Goal: Use online tool/utility: Utilize a website feature to perform a specific function

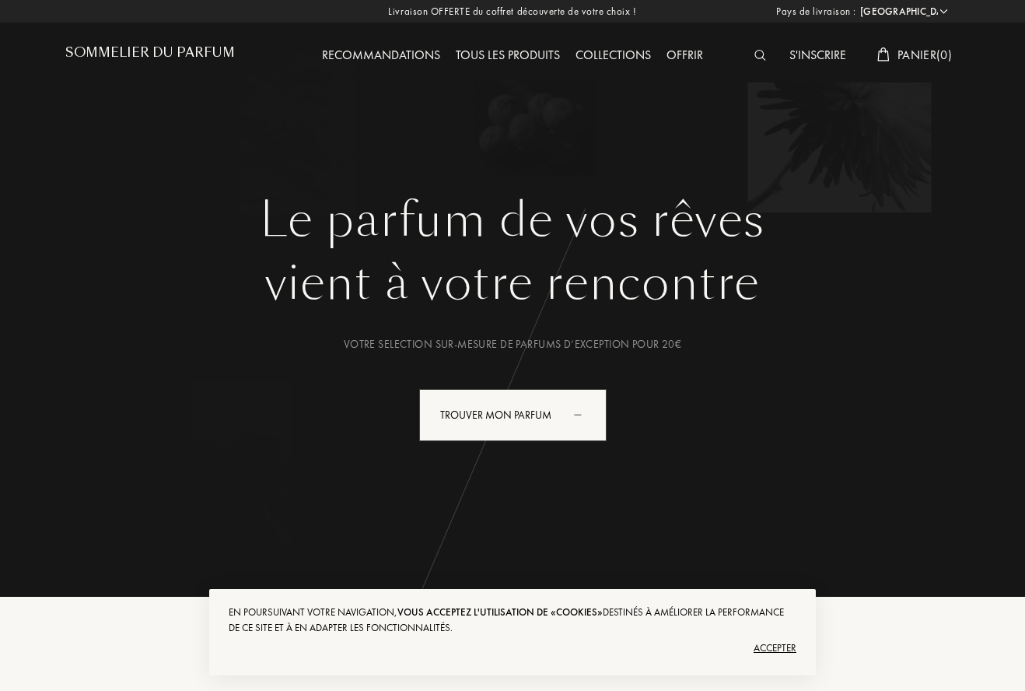
select select "FR"
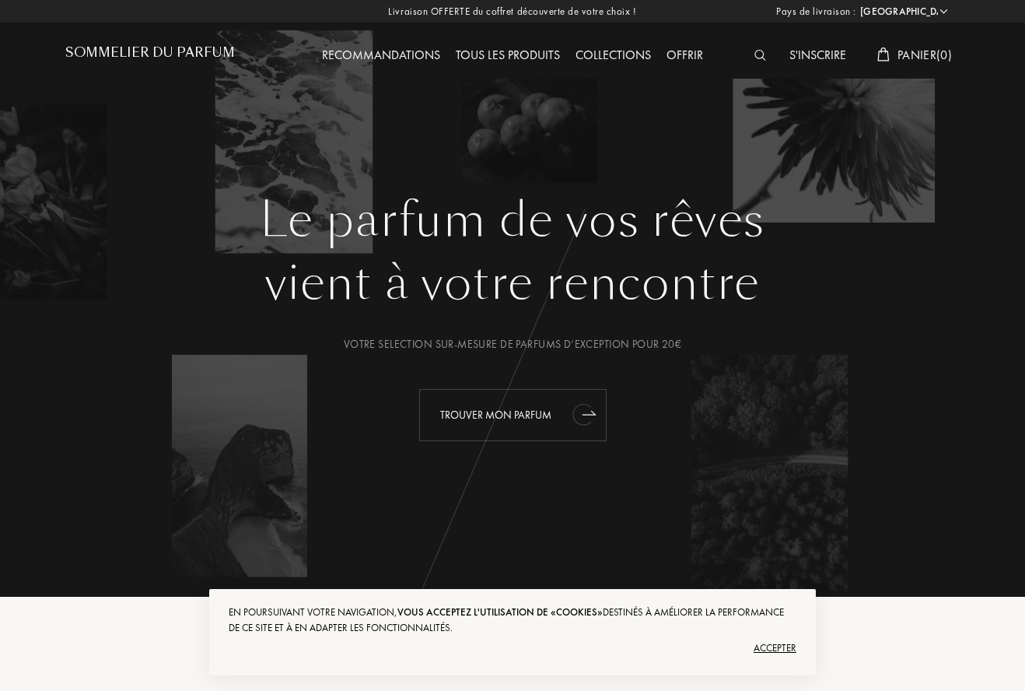
click at [454, 412] on div "Trouver mon parfum" at bounding box center [512, 415] width 187 height 52
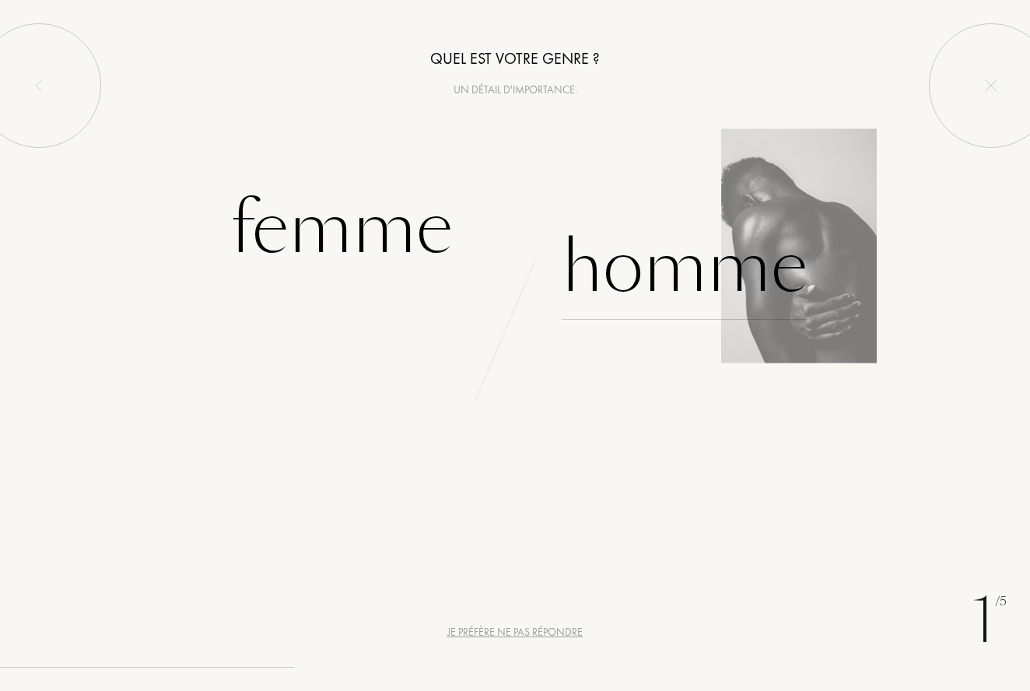
click at [630, 282] on div "Homme" at bounding box center [685, 267] width 246 height 105
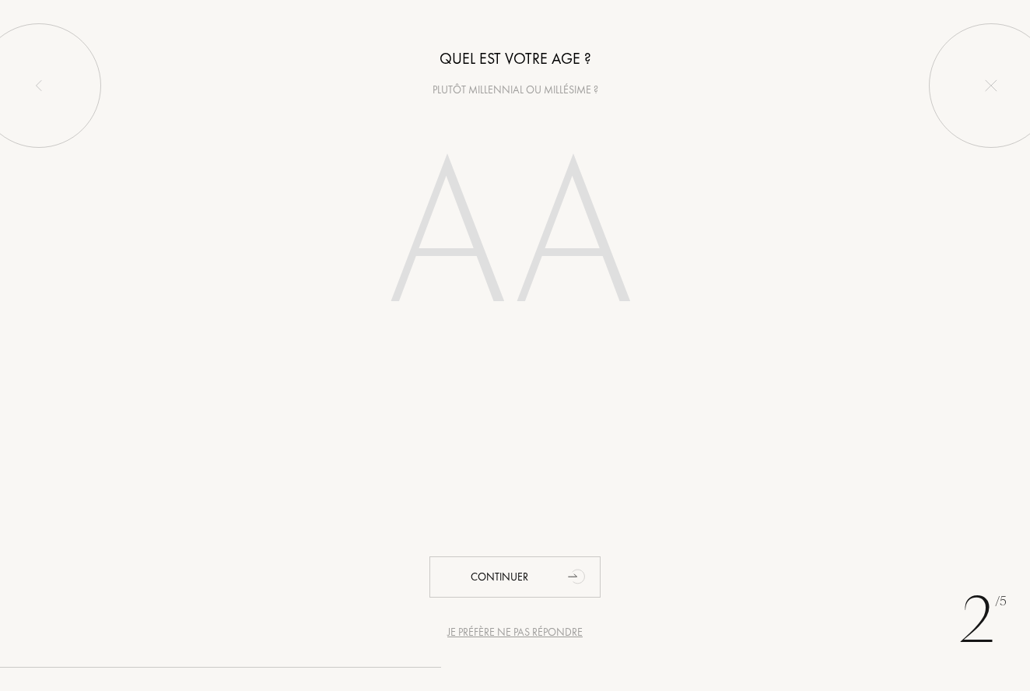
click at [457, 271] on input "number" at bounding box center [515, 240] width 334 height 268
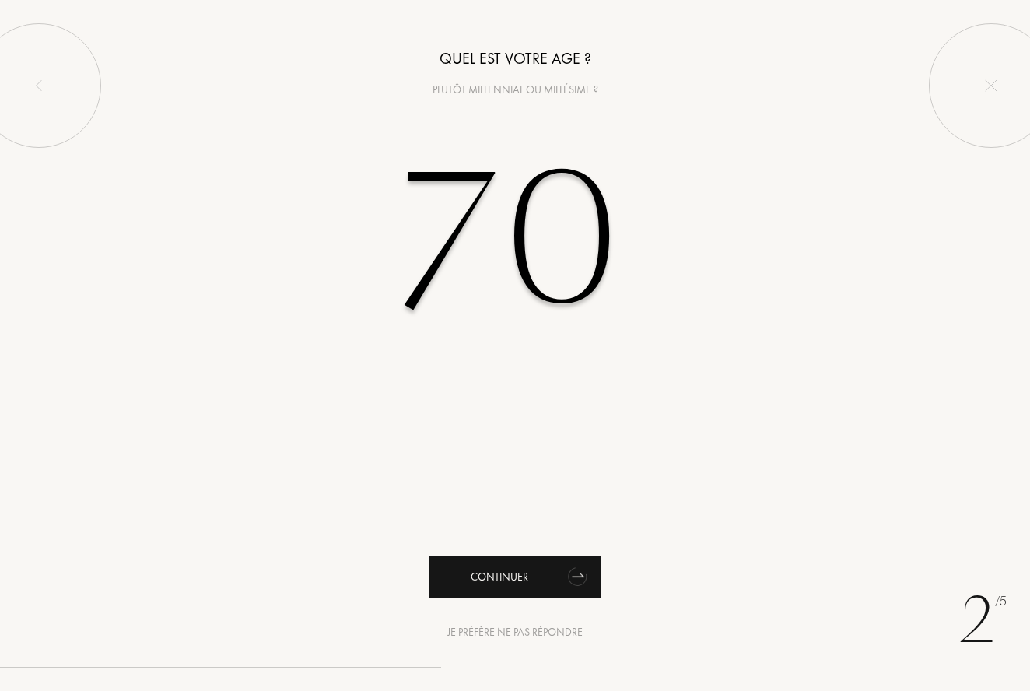
type input "70"
click at [497, 562] on div "Continuer" at bounding box center [514, 576] width 171 height 41
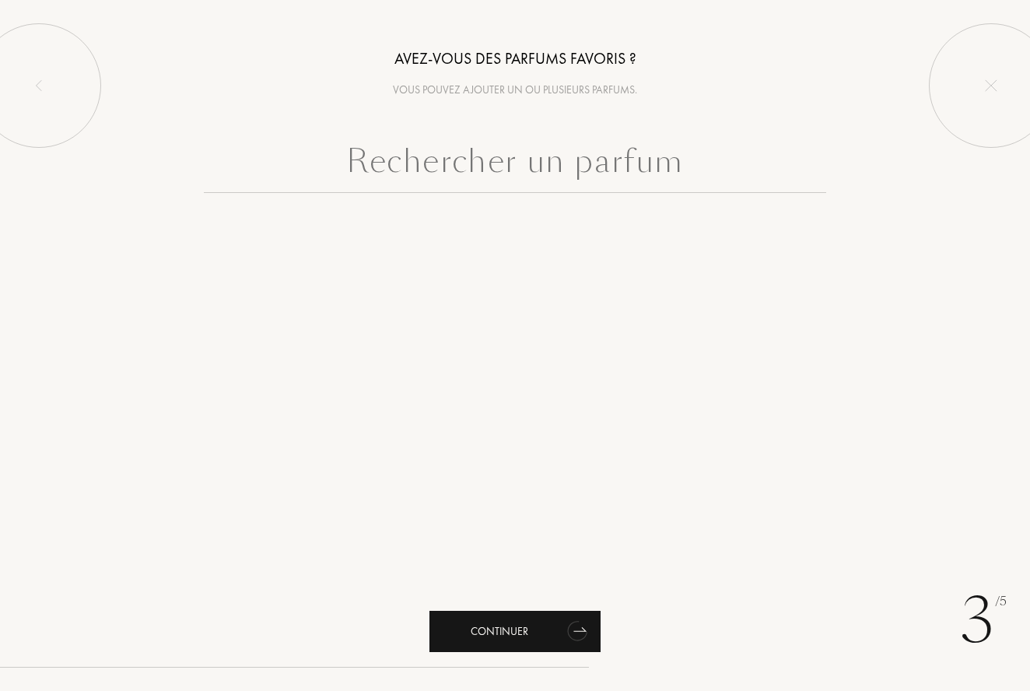
click at [496, 622] on div "Continuer" at bounding box center [514, 631] width 171 height 41
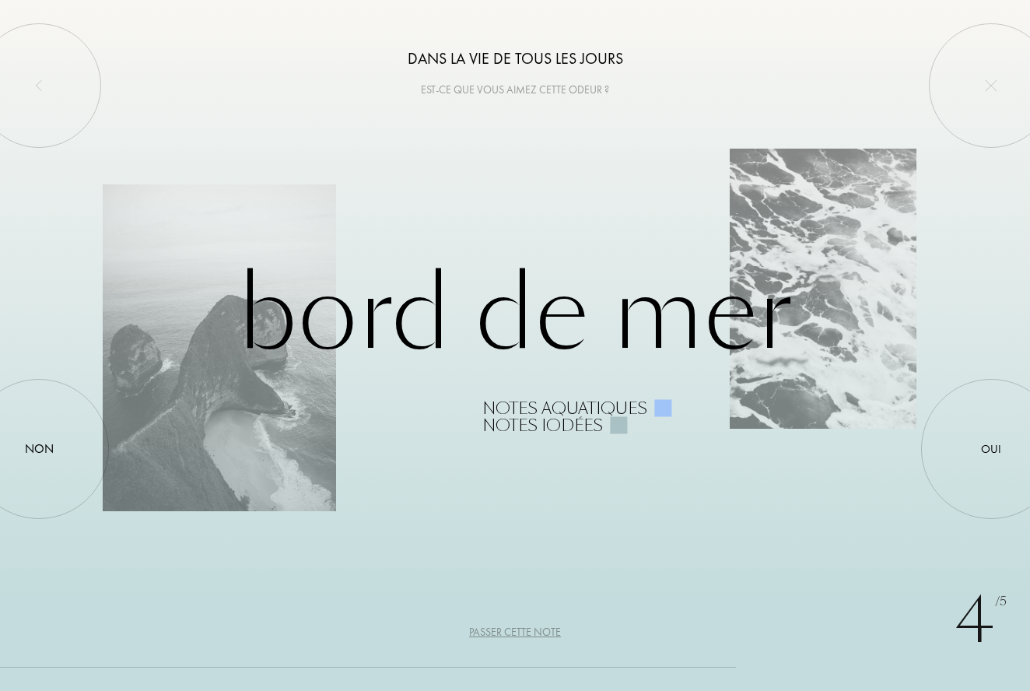
click at [495, 632] on div "Passer cette note" at bounding box center [515, 632] width 92 height 16
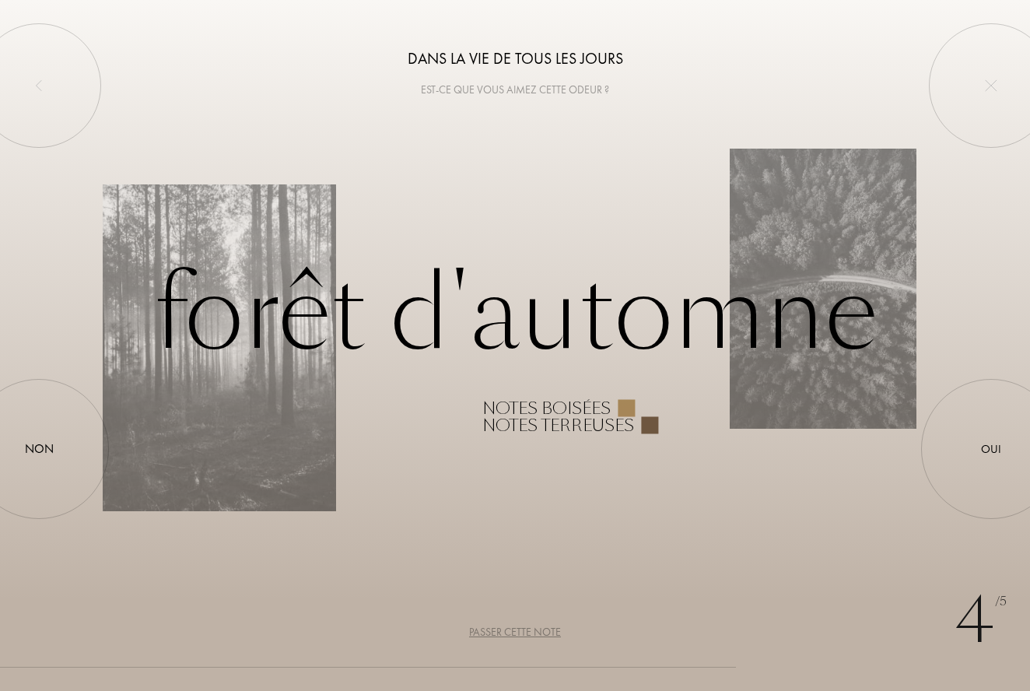
click at [608, 400] on div "Notes boisées" at bounding box center [546, 408] width 128 height 17
click at [595, 402] on div "Notes boisées" at bounding box center [546, 408] width 128 height 17
click at [609, 397] on div "Forêt d'automne Notes boisées Notes terreuses" at bounding box center [515, 345] width 824 height 177
click at [620, 400] on div at bounding box center [626, 408] width 17 height 17
click at [495, 232] on div "4 /5 Dans la vie de tous les jours Est-ce que vous aimez cette odeur ? Forêt d'…" at bounding box center [515, 345] width 1030 height 691
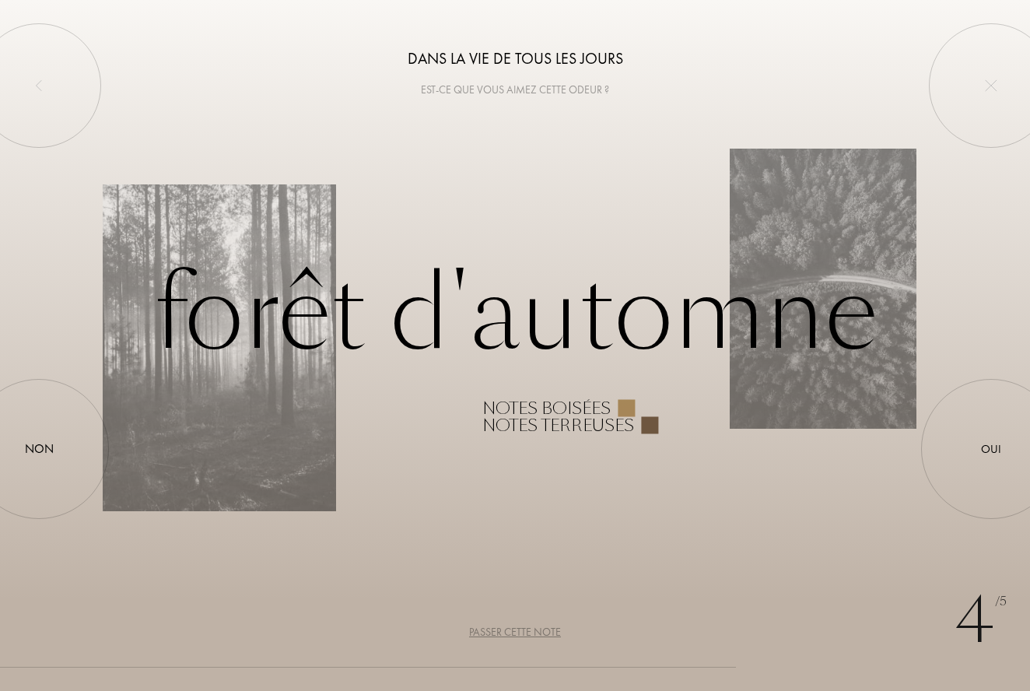
click at [509, 441] on div "4 /5 Dans la vie de tous les jours Est-ce que vous aimez cette odeur ? Forêt d'…" at bounding box center [515, 345] width 1030 height 691
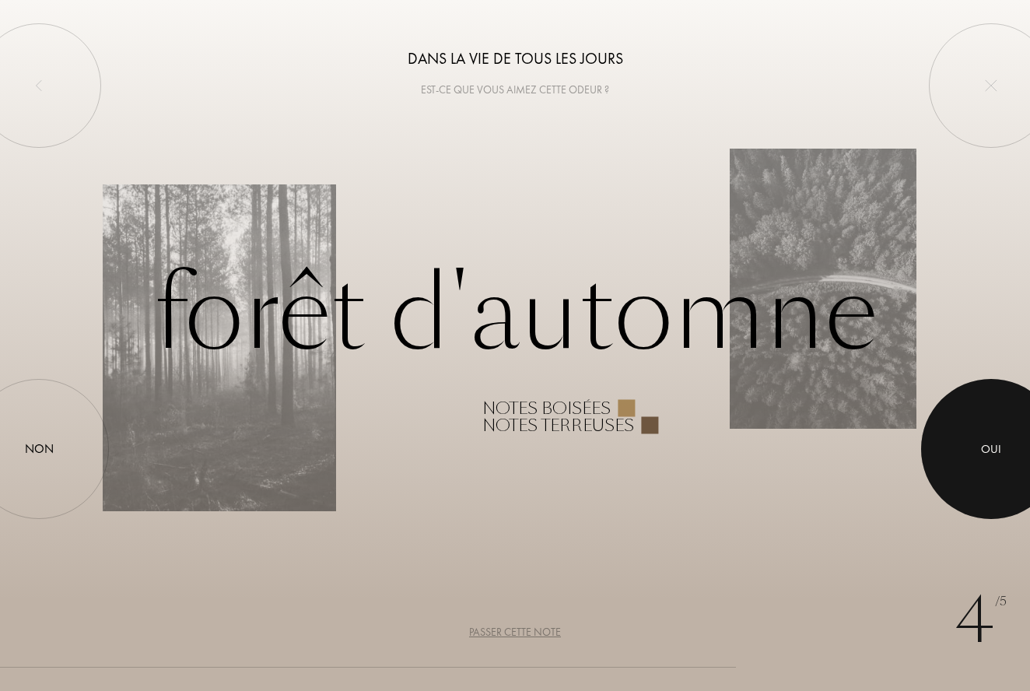
click at [986, 437] on div at bounding box center [991, 449] width 140 height 140
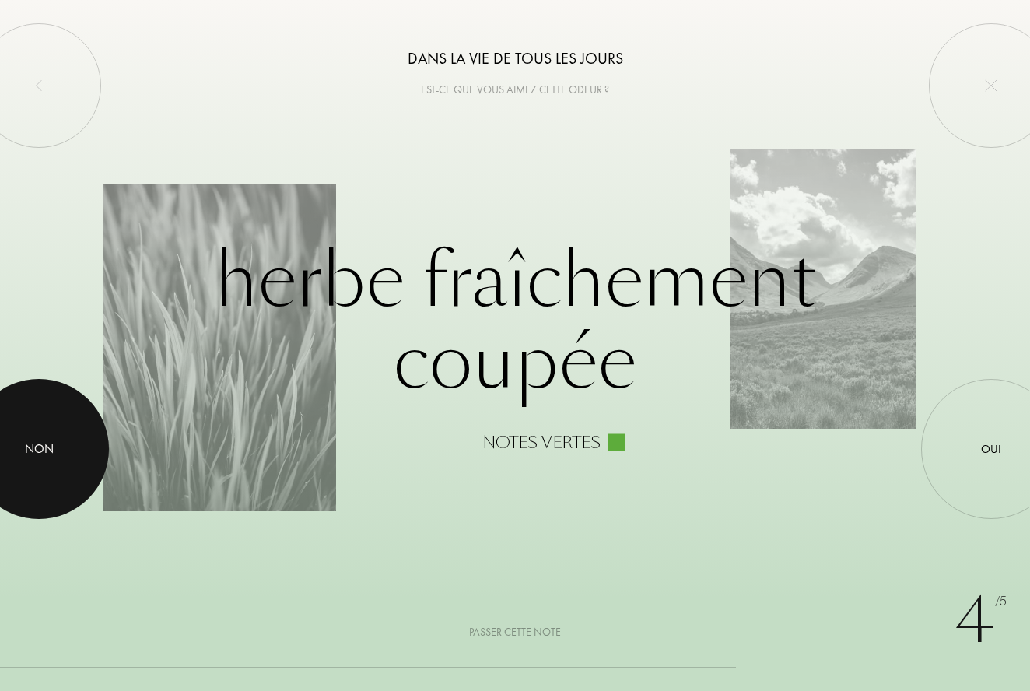
click at [62, 455] on div at bounding box center [39, 449] width 140 height 140
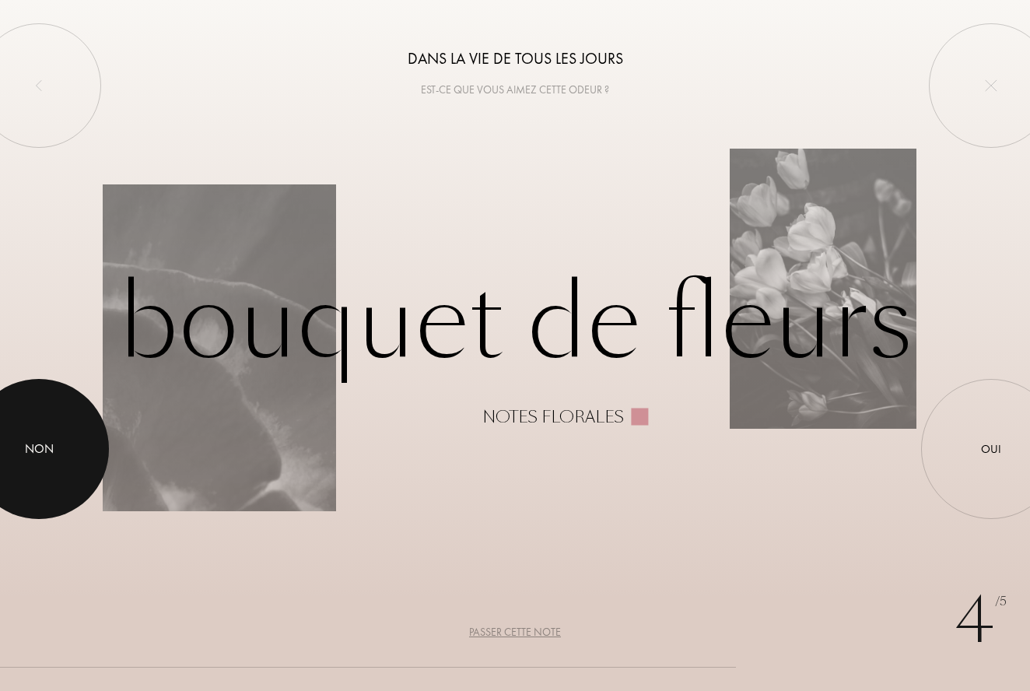
click at [52, 465] on div at bounding box center [39, 449] width 140 height 140
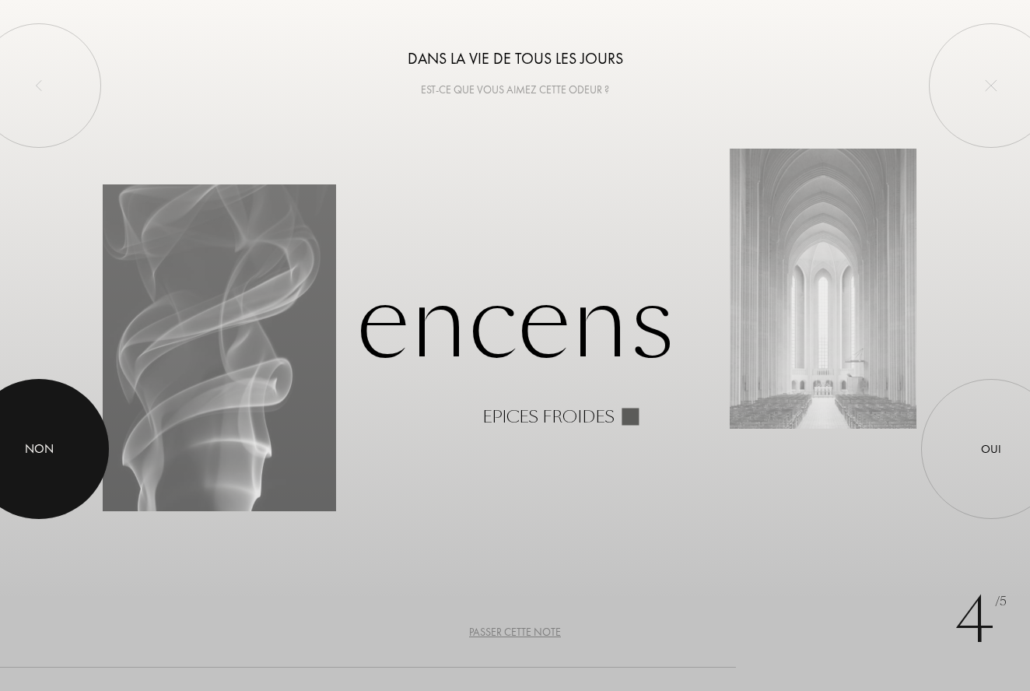
click at [51, 465] on div at bounding box center [39, 449] width 140 height 140
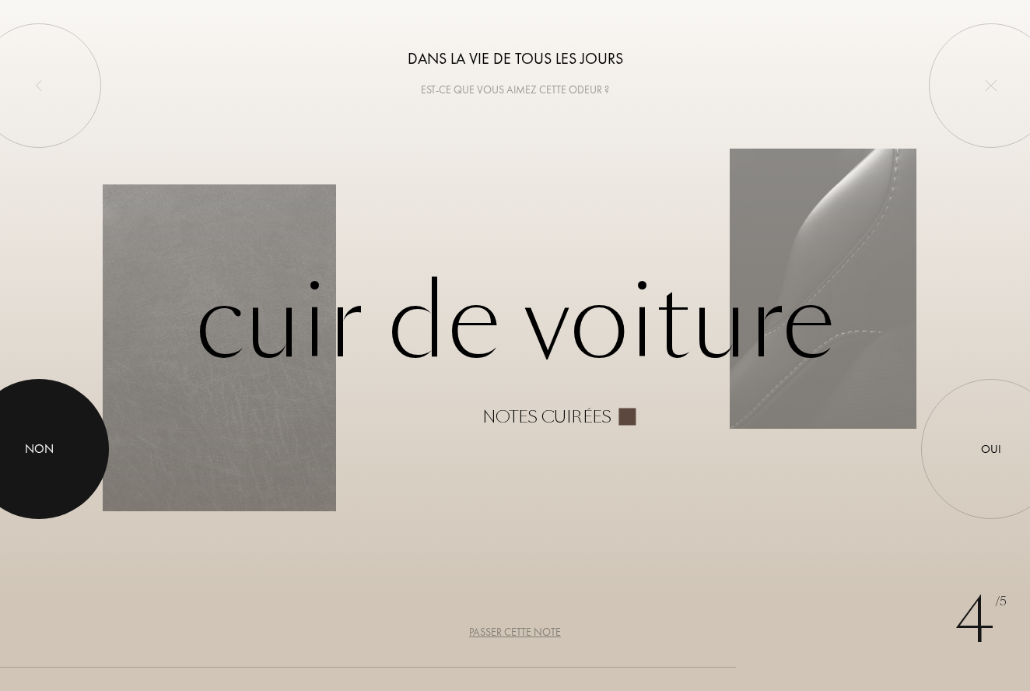
click at [53, 464] on div at bounding box center [39, 449] width 140 height 140
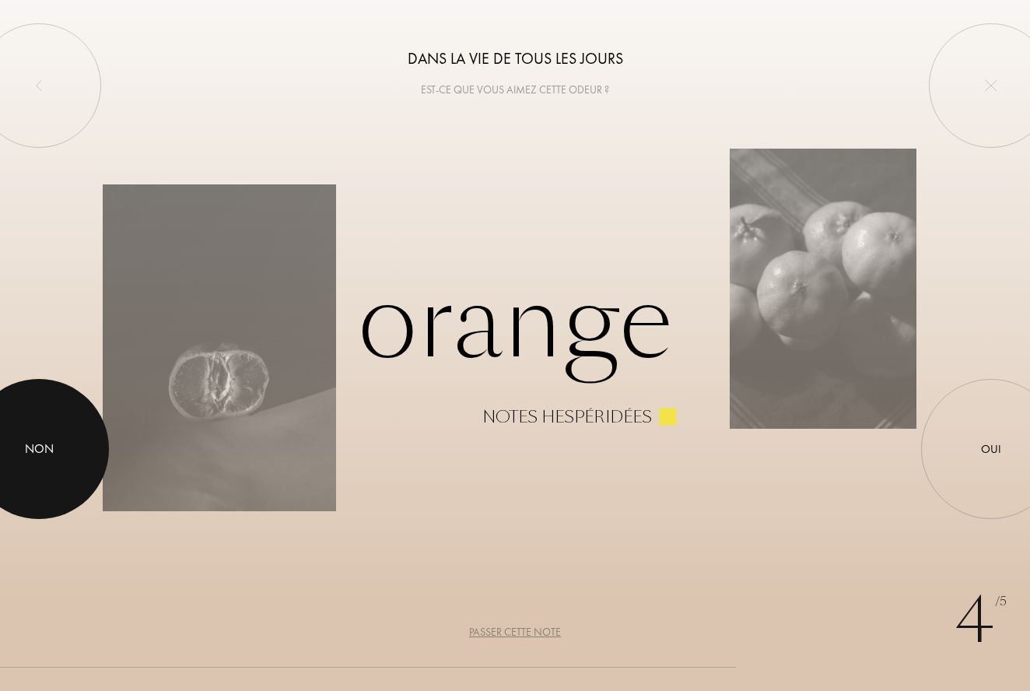
click at [58, 463] on div at bounding box center [39, 449] width 140 height 140
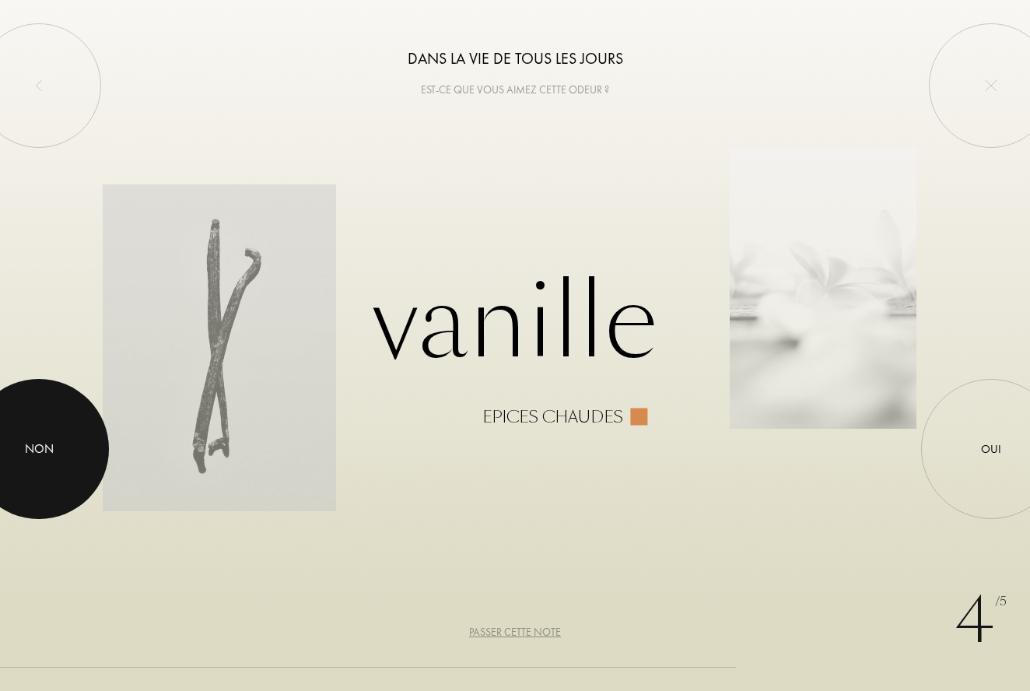
click at [58, 463] on div at bounding box center [39, 449] width 140 height 140
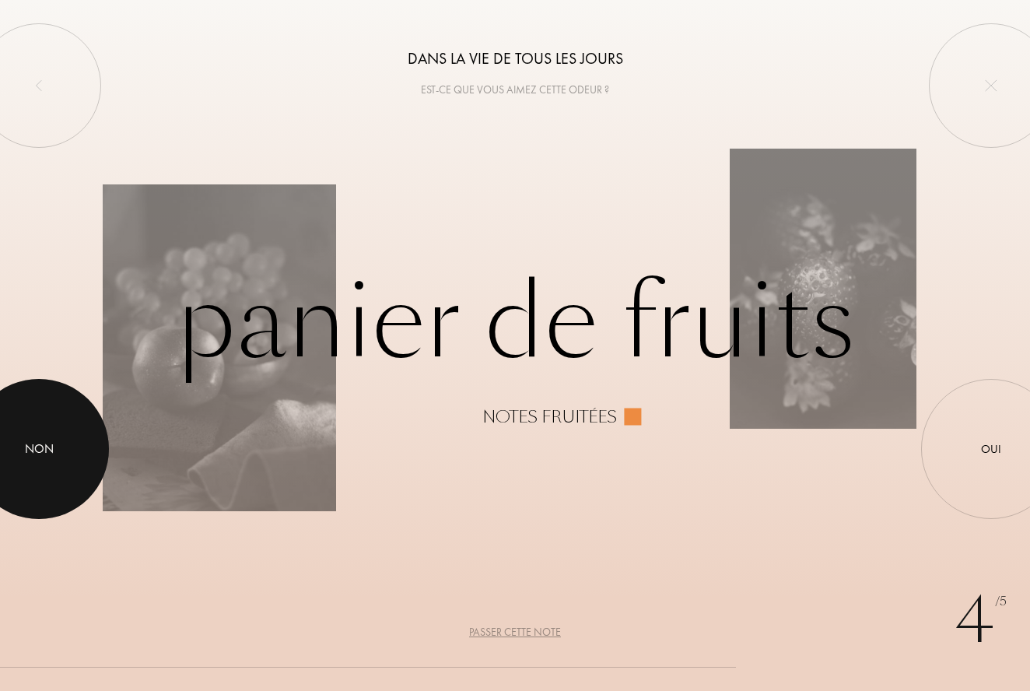
click at [58, 463] on div at bounding box center [39, 449] width 140 height 140
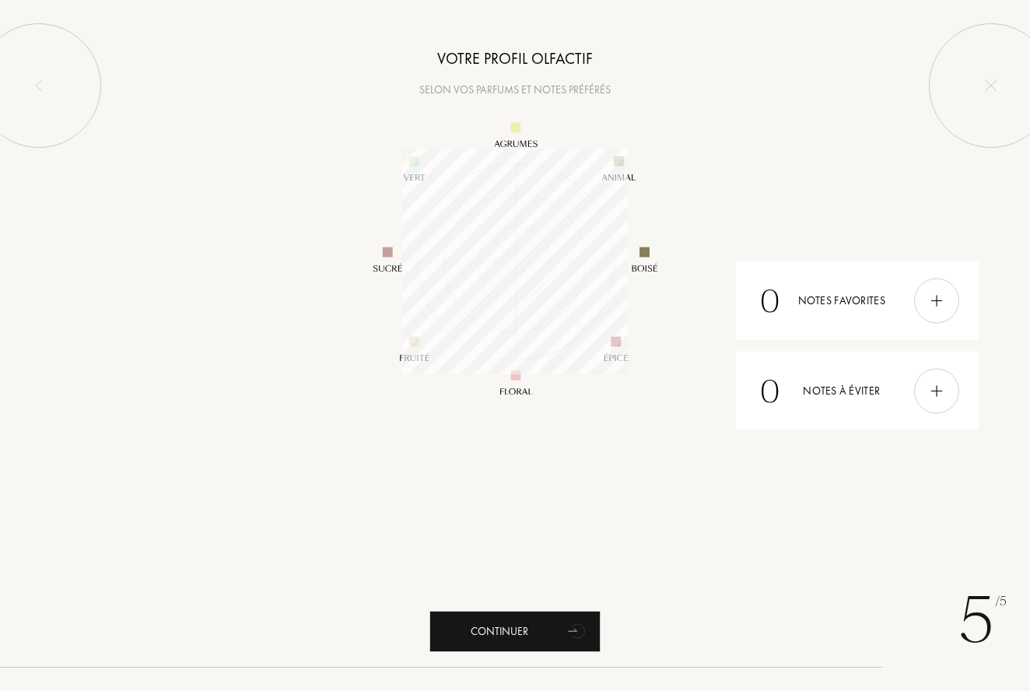
scroll to position [226, 226]
click at [473, 625] on div "Continuer" at bounding box center [514, 631] width 171 height 41
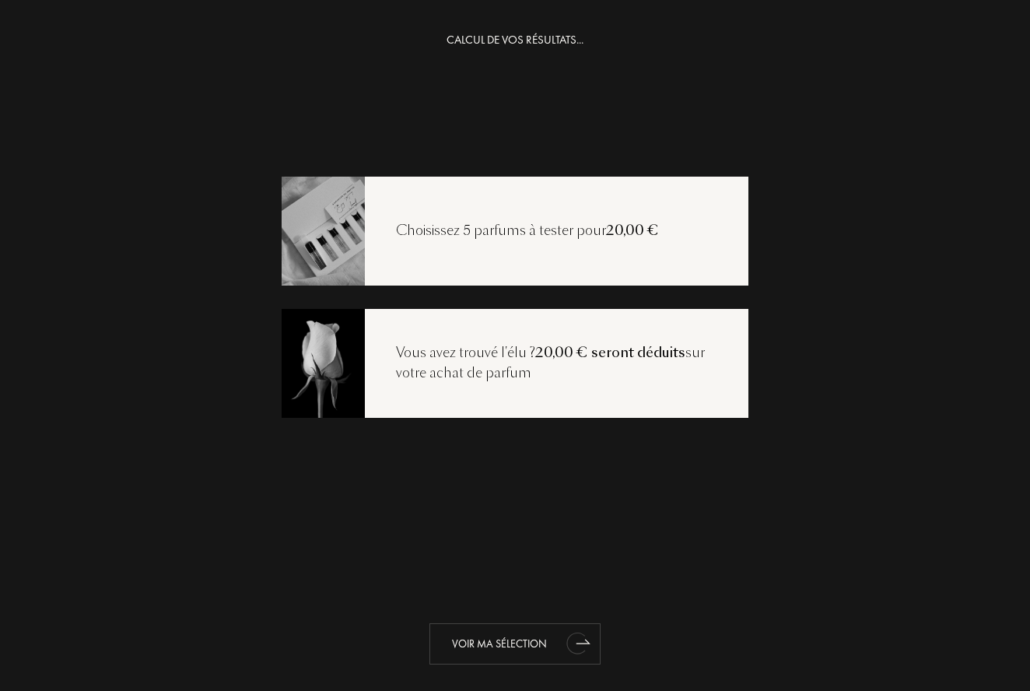
click at [473, 637] on div "Voir ma sélection" at bounding box center [514, 643] width 171 height 41
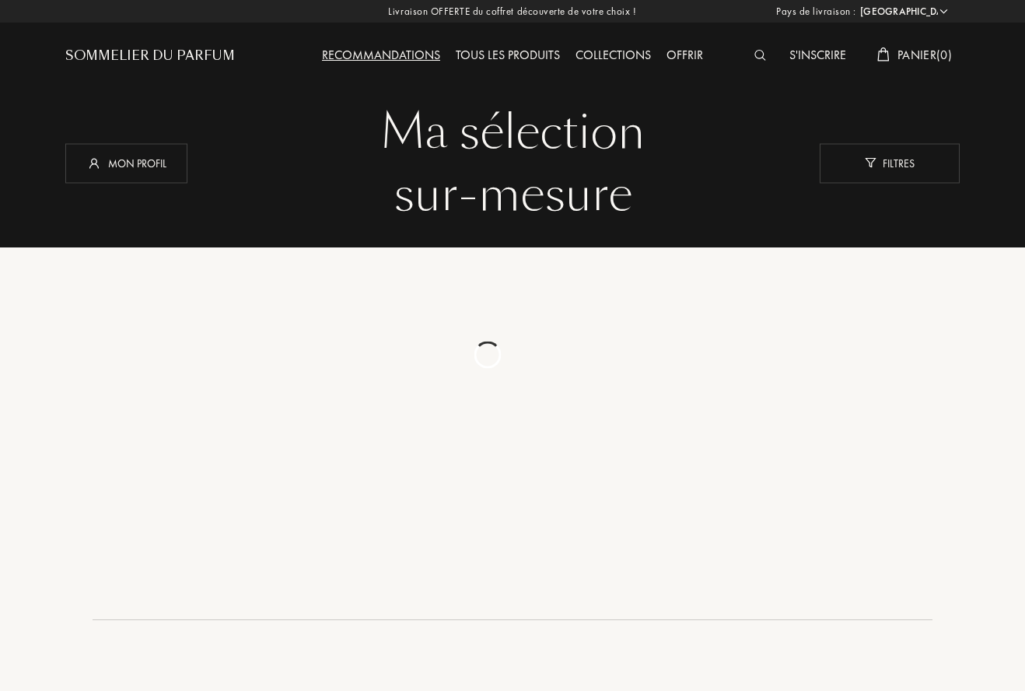
select select "FR"
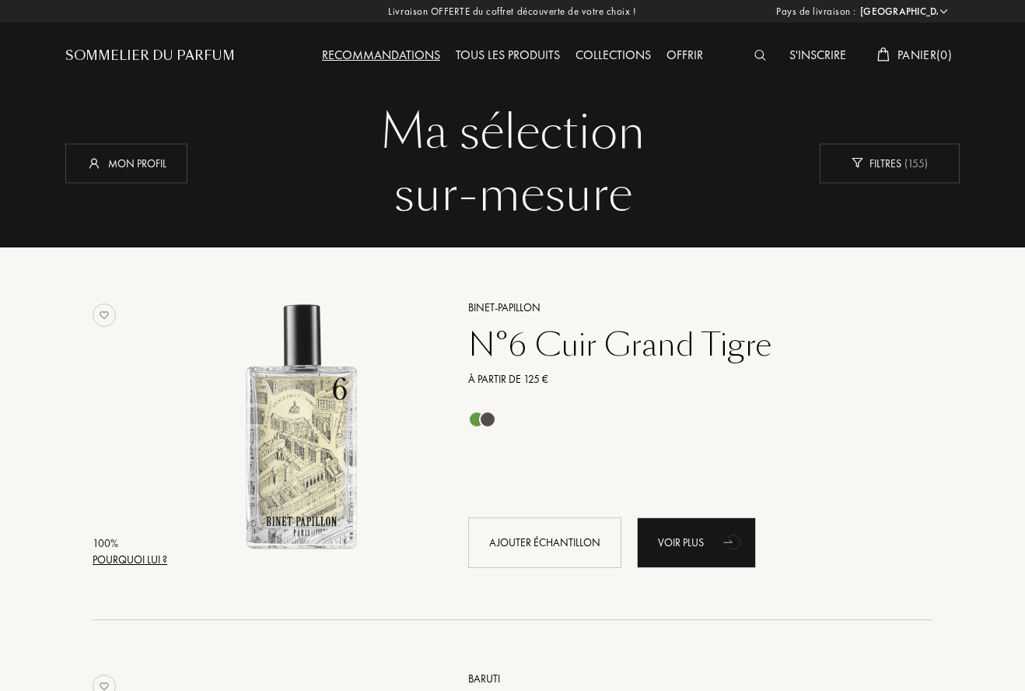
click at [159, 559] on div "Pourquoi lui ?" at bounding box center [130, 559] width 75 height 16
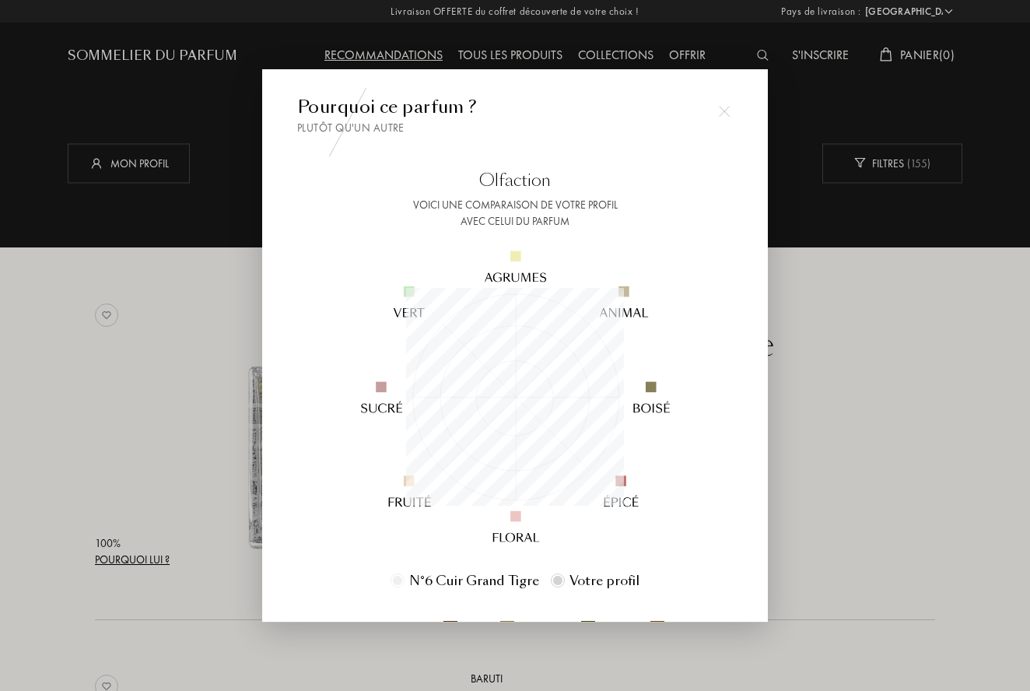
scroll to position [218, 218]
